Goal: Information Seeking & Learning: Learn about a topic

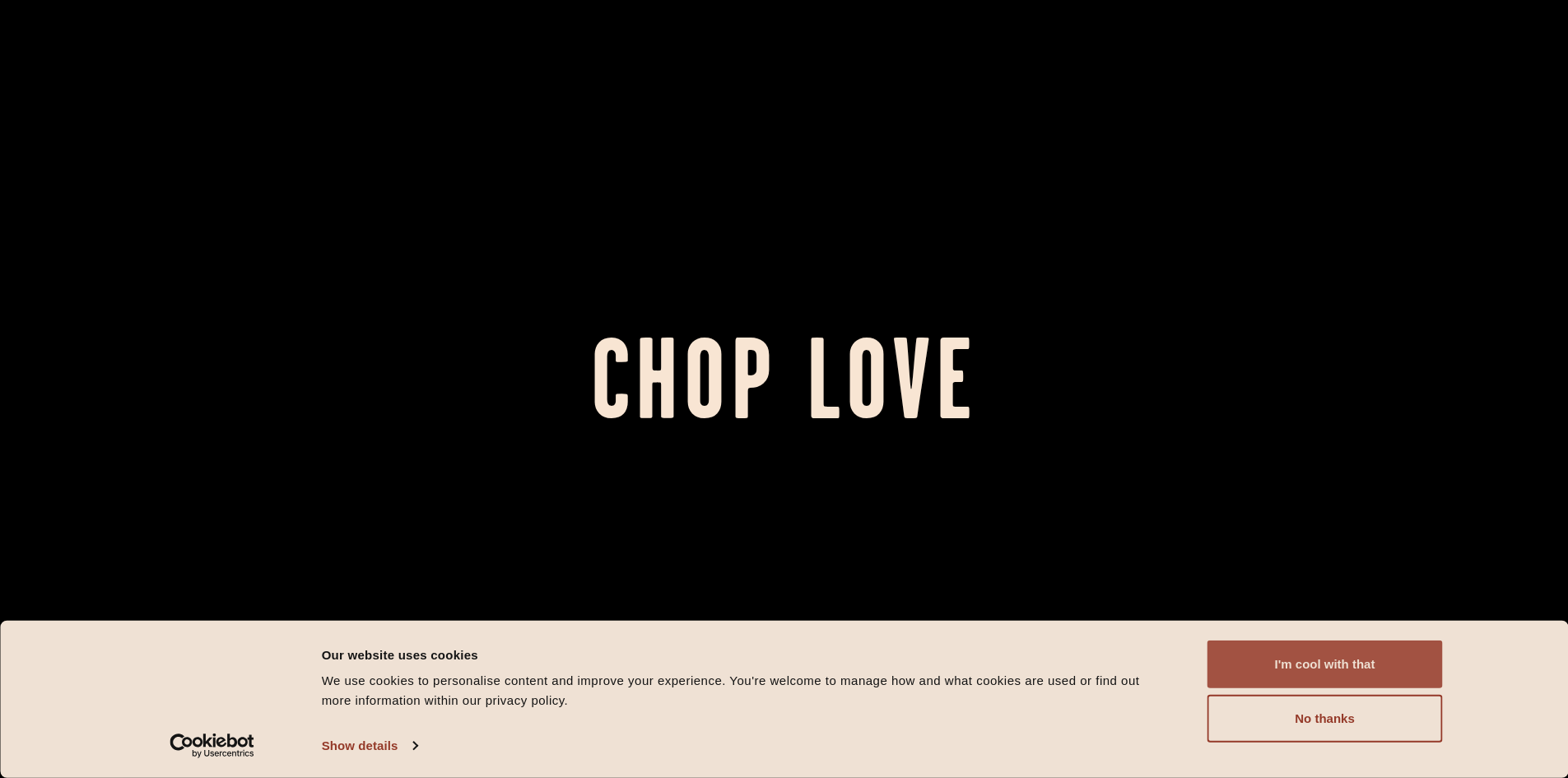
click at [1307, 675] on button "I'm cool with that" at bounding box center [1325, 664] width 235 height 48
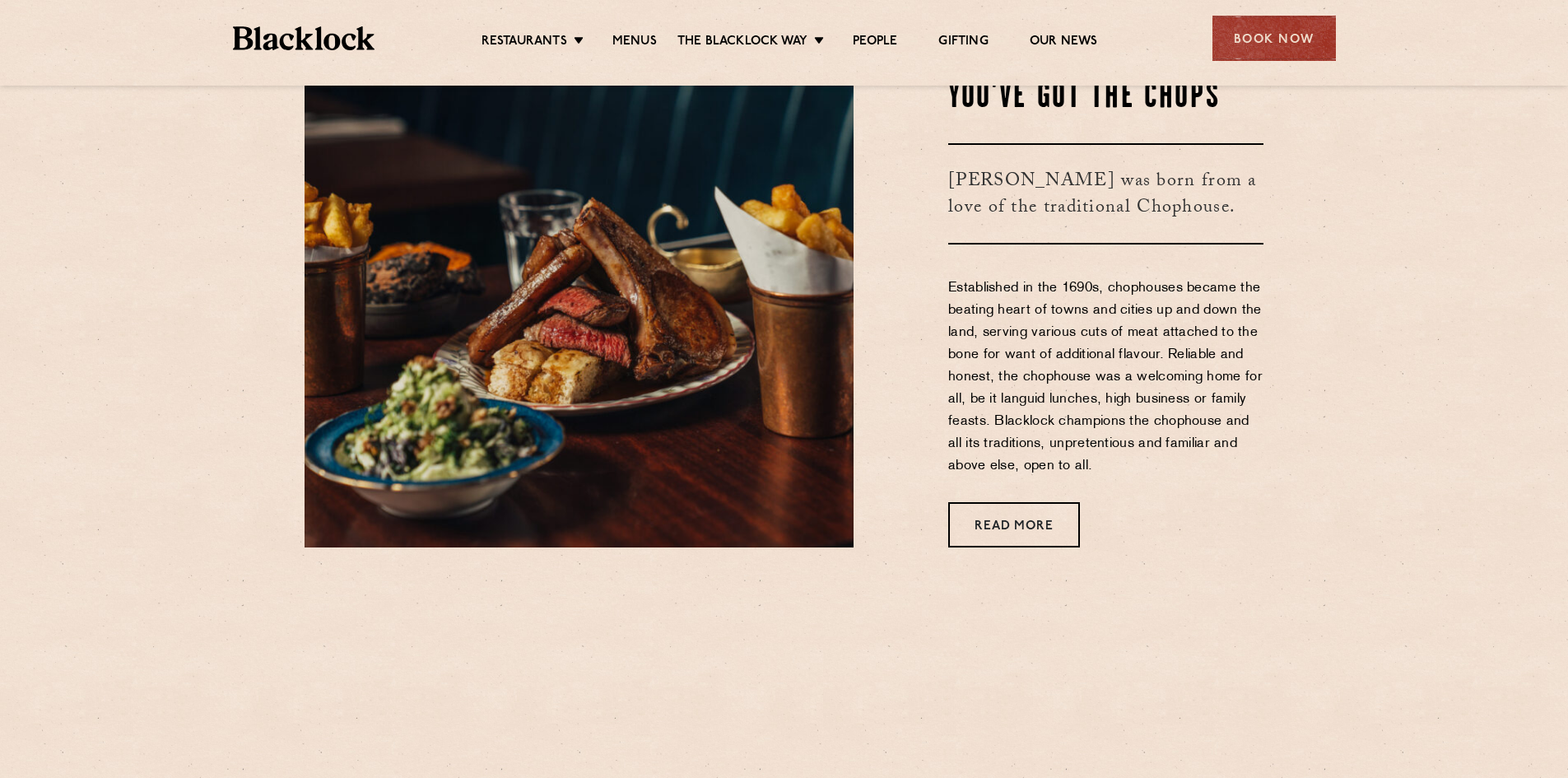
scroll to position [1070, 0]
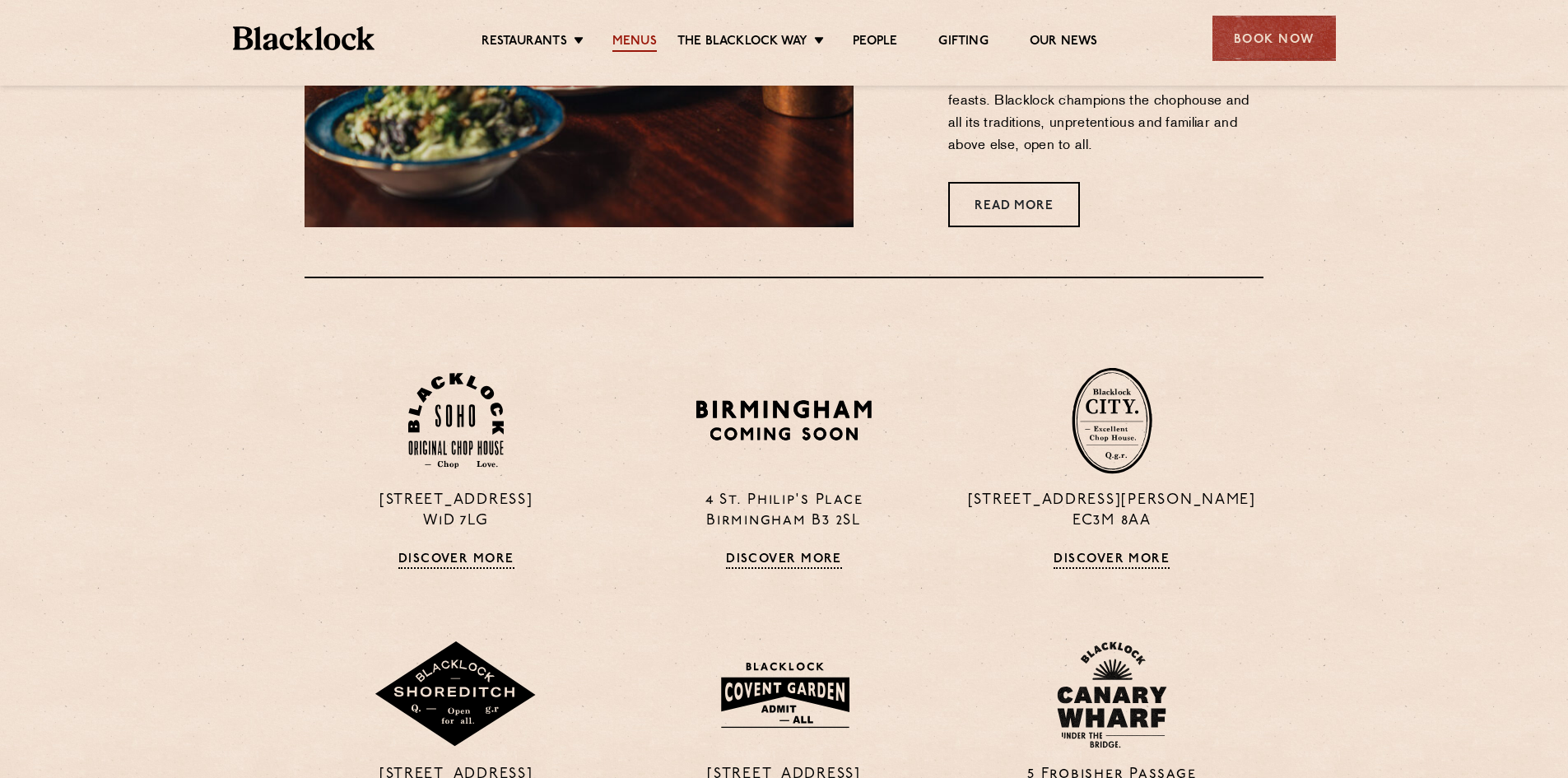
click at [620, 36] on link "Menus" at bounding box center [634, 43] width 44 height 18
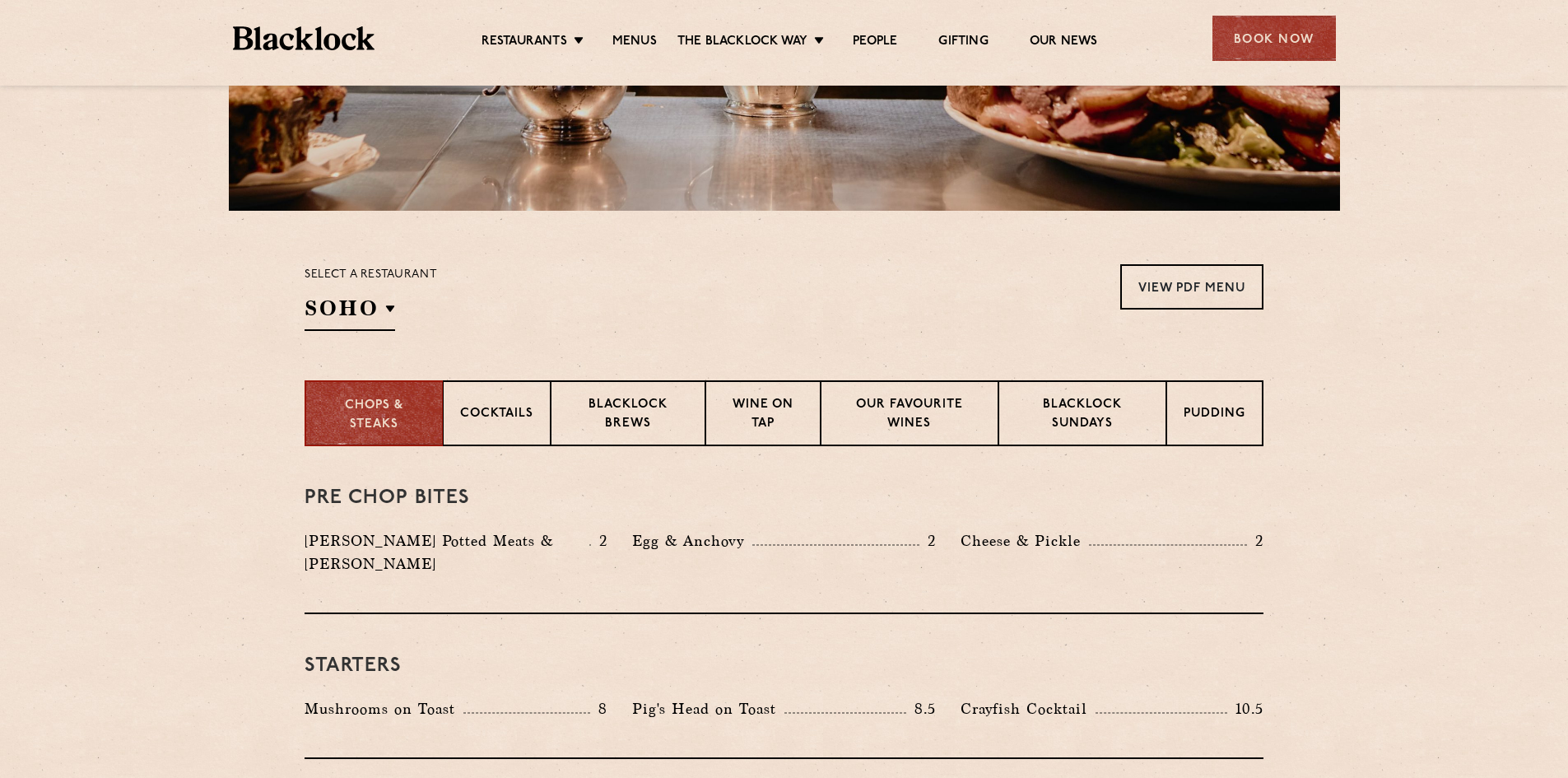
scroll to position [411, 0]
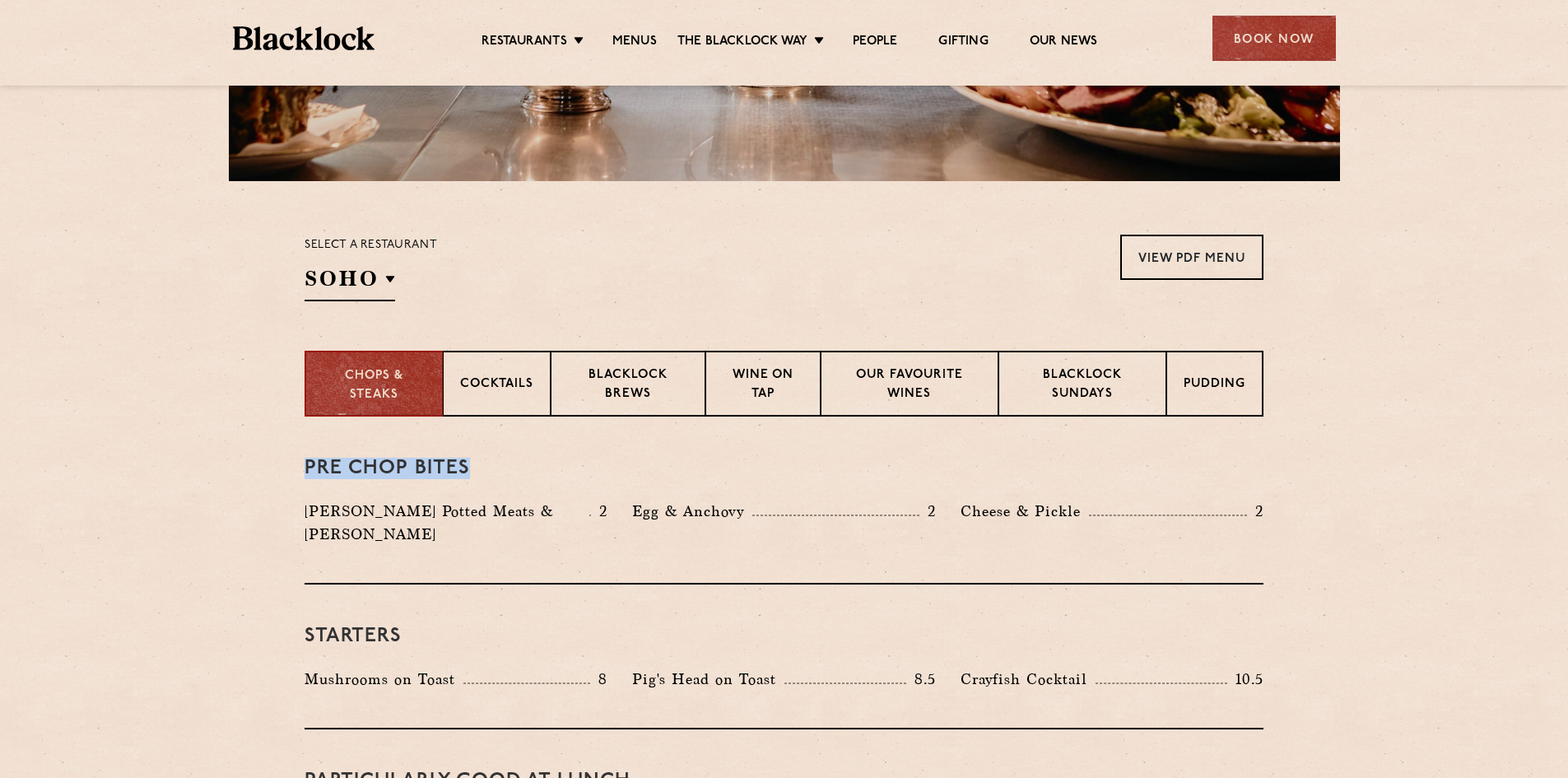
drag, startPoint x: 295, startPoint y: 464, endPoint x: 481, endPoint y: 460, distance: 186.0
click at [481, 459] on h3 "Pre Chop Bites" at bounding box center [784, 468] width 959 height 21
drag, startPoint x: 481, startPoint y: 460, endPoint x: 231, endPoint y: 470, distance: 250.2
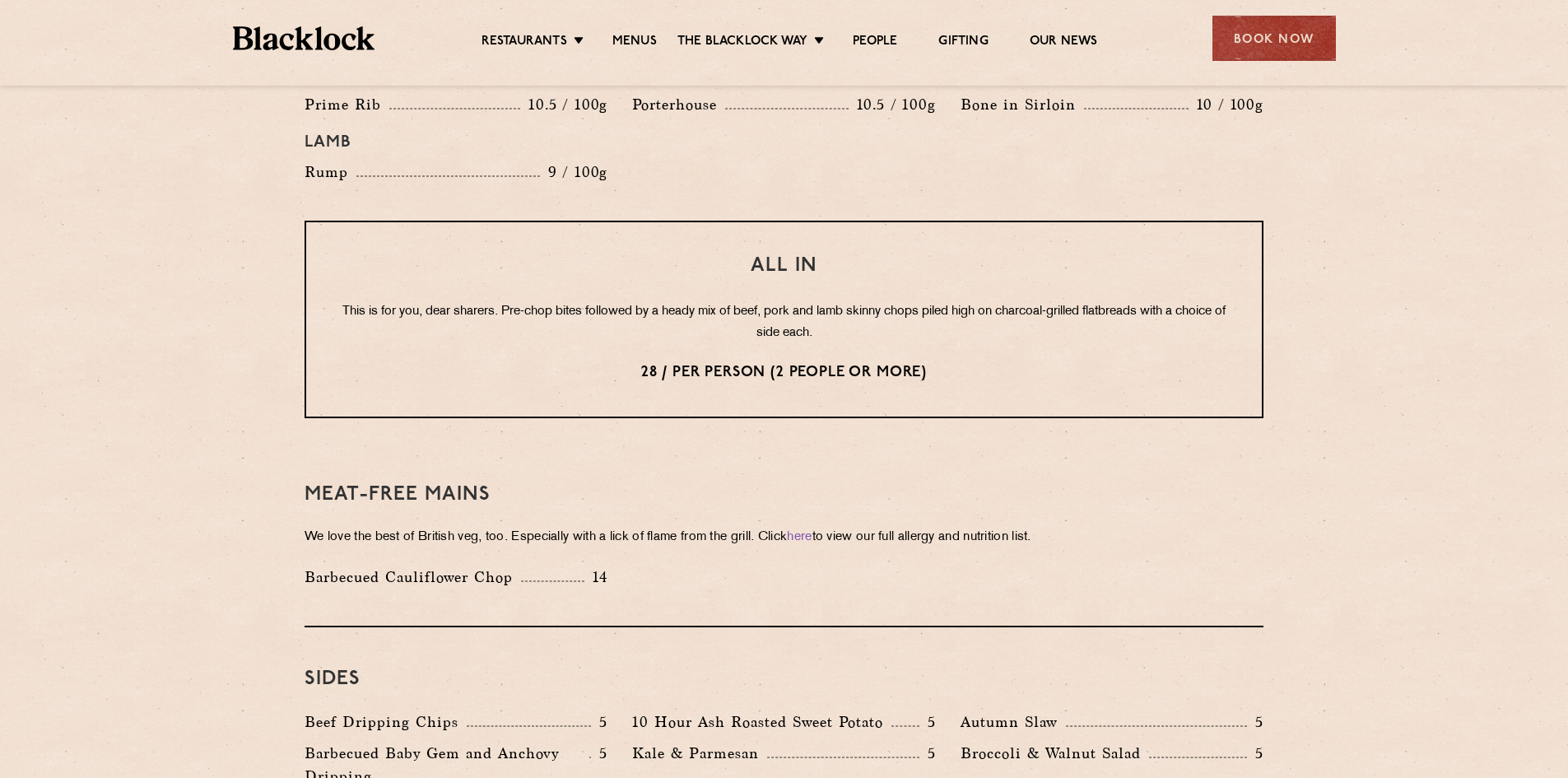
scroll to position [1975, 0]
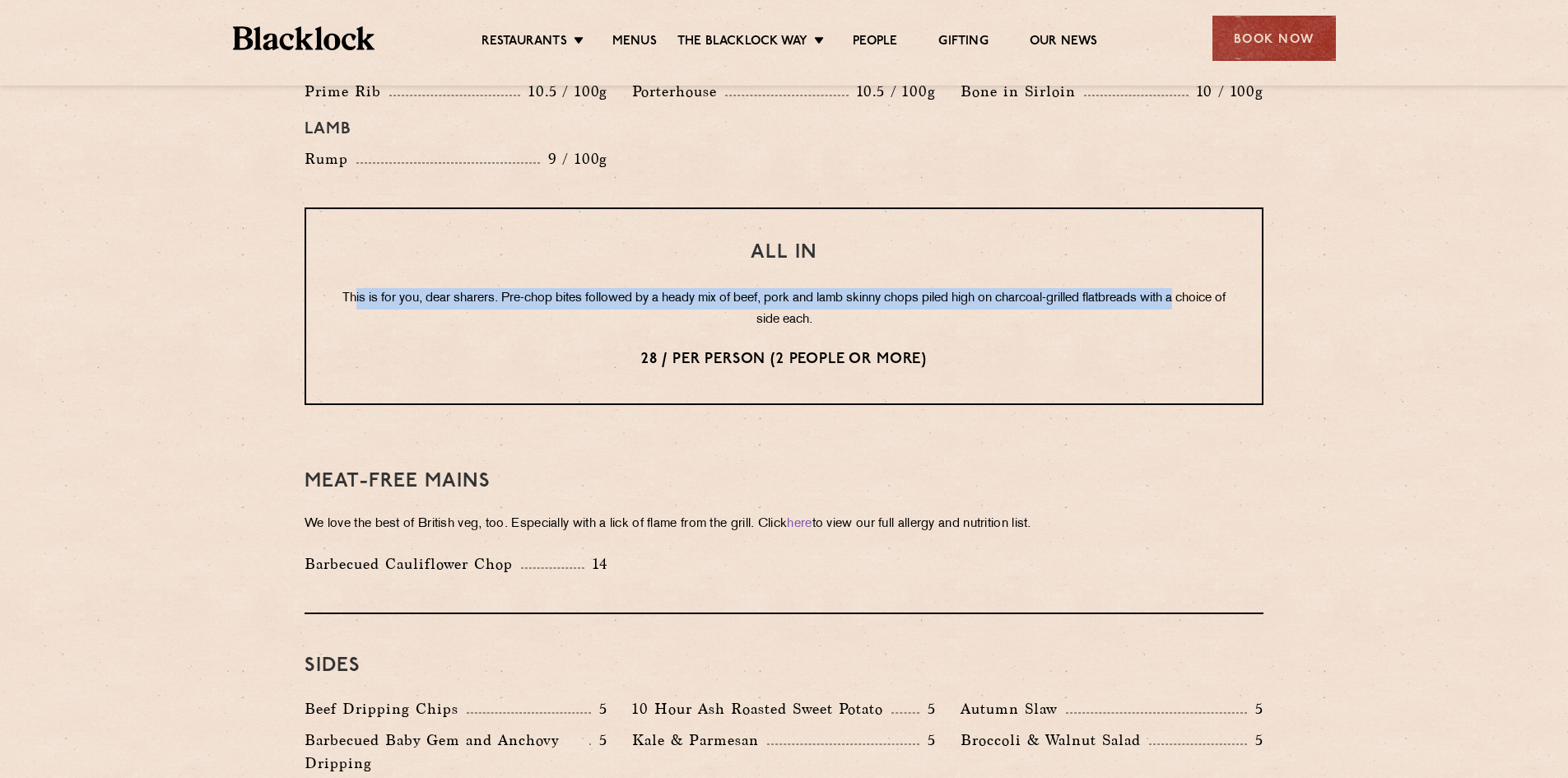
drag, startPoint x: 371, startPoint y: 274, endPoint x: 1231, endPoint y: 275, distance: 860.0
click at [1231, 275] on div "All In This is for you, dear sharers. Pre-chop bites followed by a heady mix of…" at bounding box center [784, 306] width 959 height 197
drag, startPoint x: 1173, startPoint y: 274, endPoint x: 401, endPoint y: 276, distance: 772.0
click at [401, 288] on p "This is for you, dear sharers. Pre-chop bites followed by a heady mix of beef, …" at bounding box center [784, 309] width 890 height 43
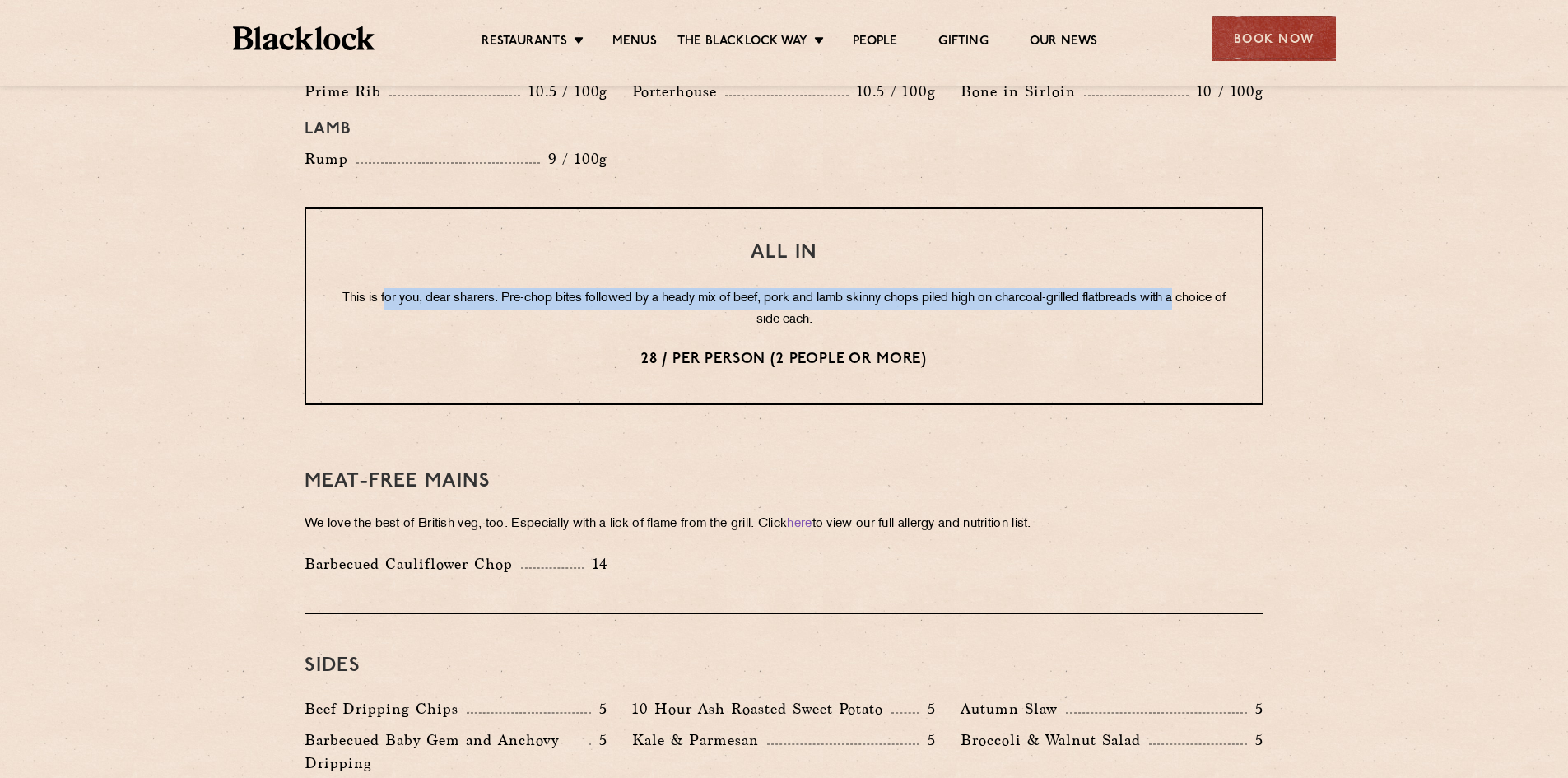
click at [401, 288] on p "This is for you, dear sharers. Pre-chop bites followed by a heady mix of beef, …" at bounding box center [784, 309] width 890 height 43
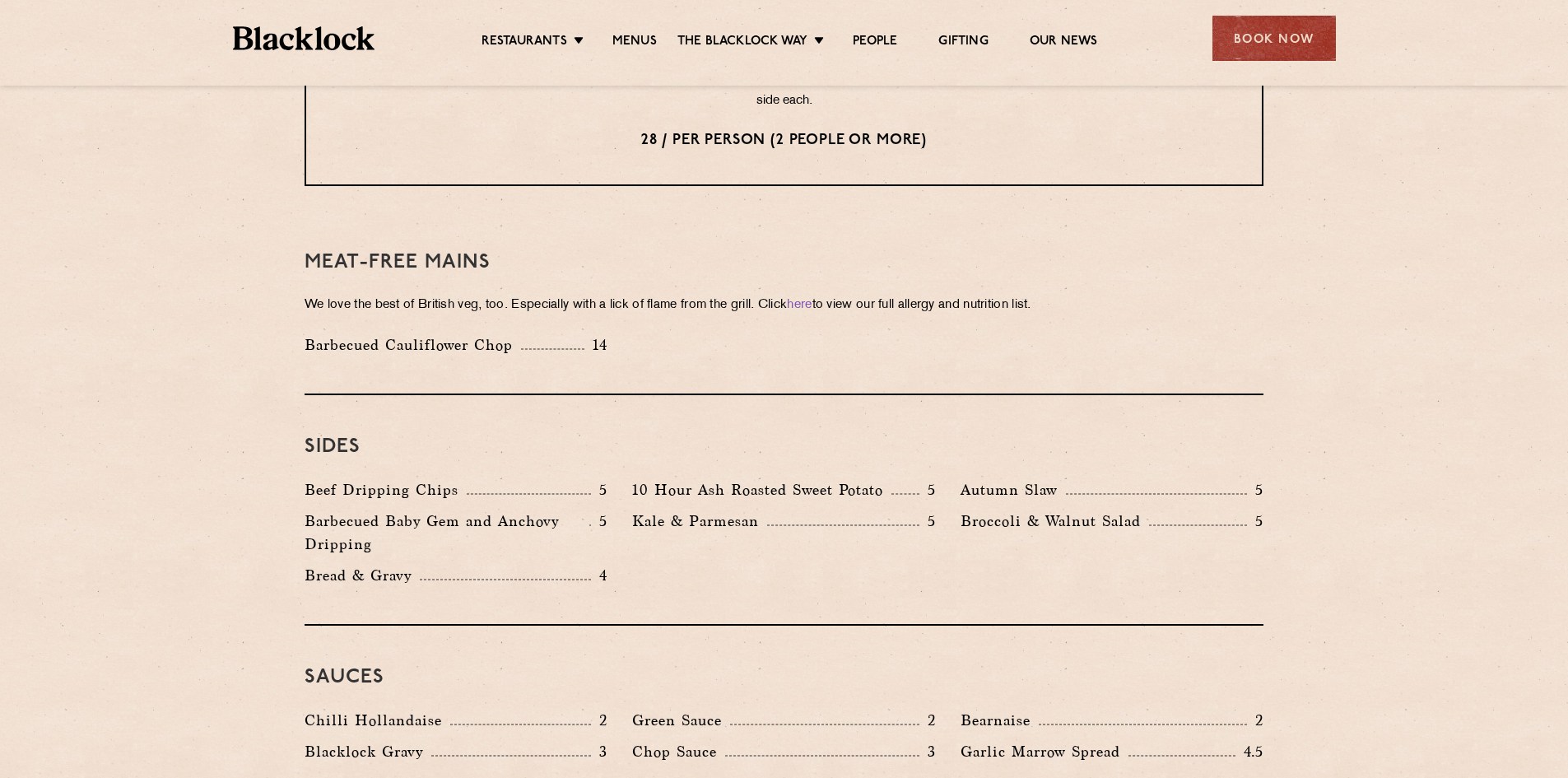
scroll to position [2222, 0]
